Goal: Browse casually

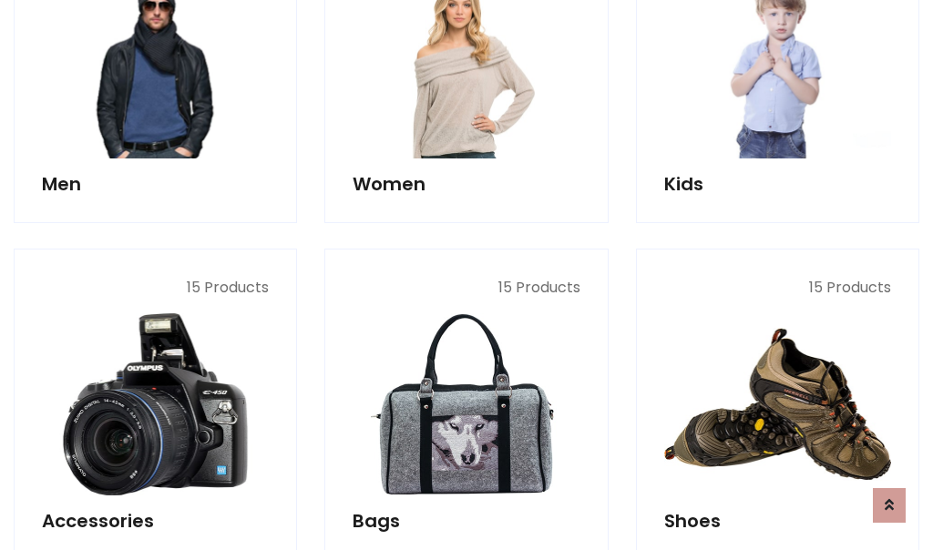
scroll to position [609, 0]
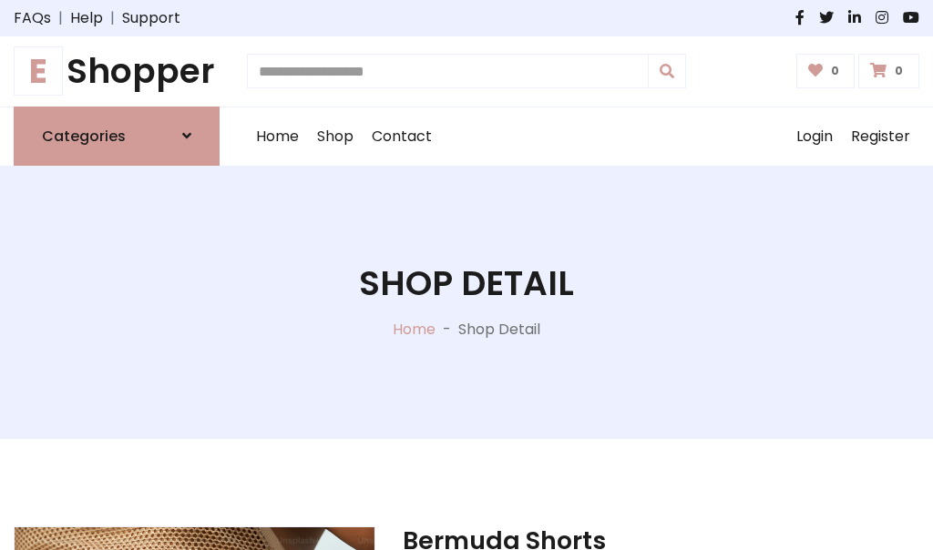
click at [117, 71] on h1 "E Shopper" at bounding box center [117, 71] width 206 height 41
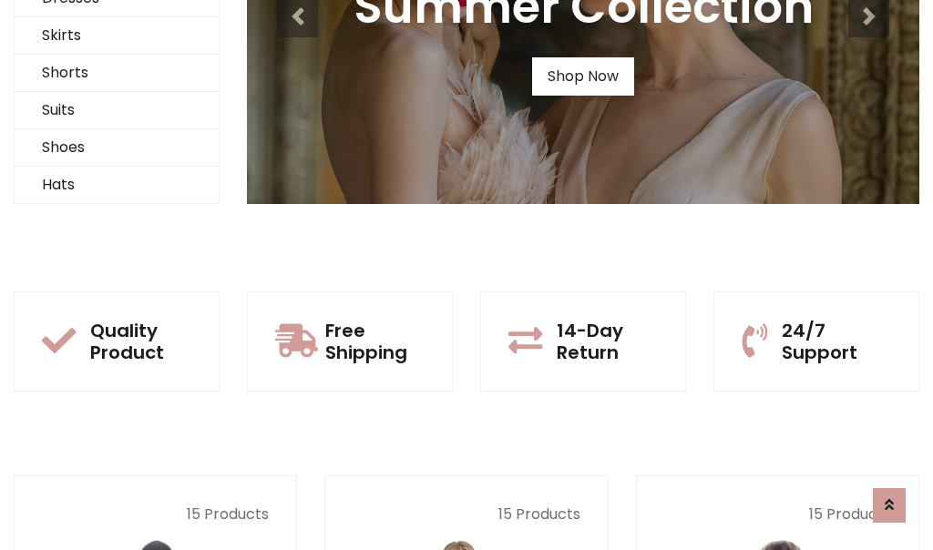
scroll to position [176, 0]
